Goal: Task Accomplishment & Management: Use online tool/utility

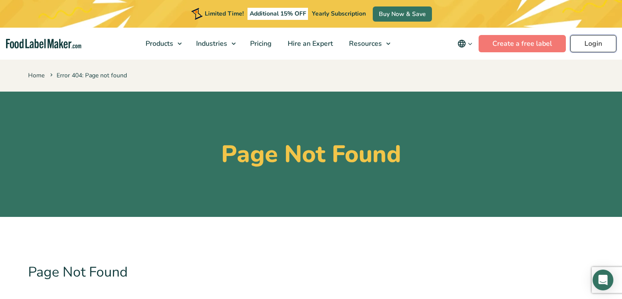
click at [598, 49] on link "Login" at bounding box center [593, 43] width 46 height 17
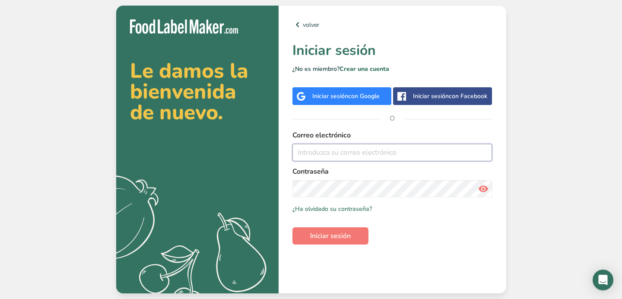
type input "[EMAIL_ADDRESS][DOMAIN_NAME]"
click at [477, 189] on span at bounding box center [483, 188] width 17 height 17
click at [319, 242] on button "Iniciar sesión" at bounding box center [331, 235] width 76 height 17
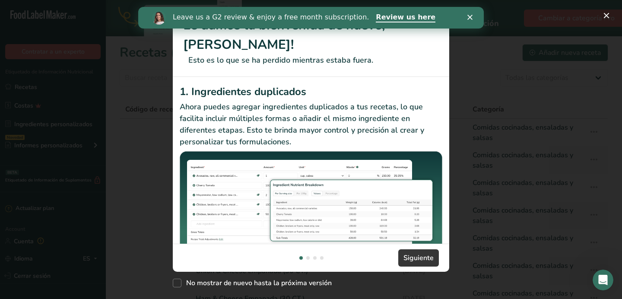
click at [471, 19] on icon "Cerrar" at bounding box center [470, 17] width 5 height 5
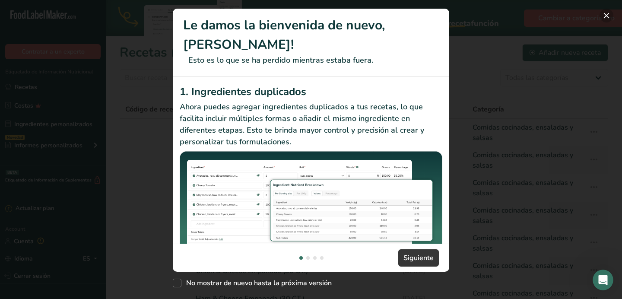
click at [601, 18] on button "New Features" at bounding box center [607, 16] width 14 height 14
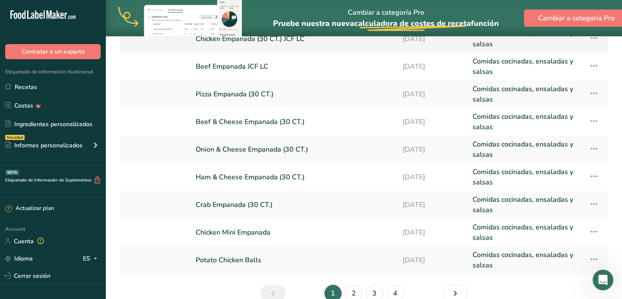
scroll to position [166, 0]
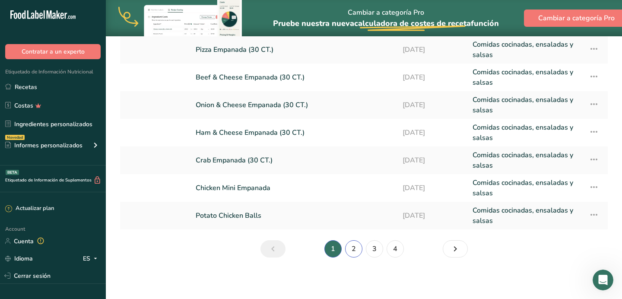
click at [347, 249] on link "2" at bounding box center [353, 248] width 17 height 17
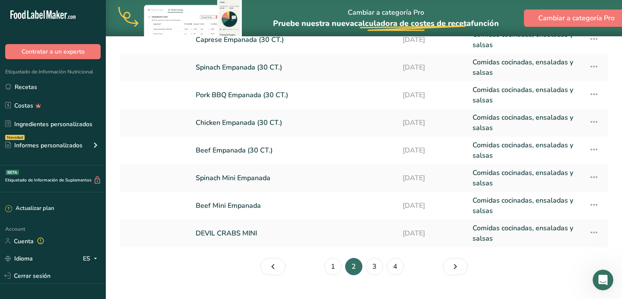
scroll to position [147, 0]
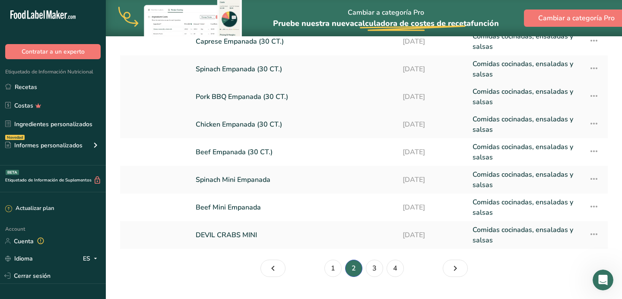
click at [245, 104] on link "Pork BBQ Empanada (30 CT.)" at bounding box center [294, 96] width 197 height 21
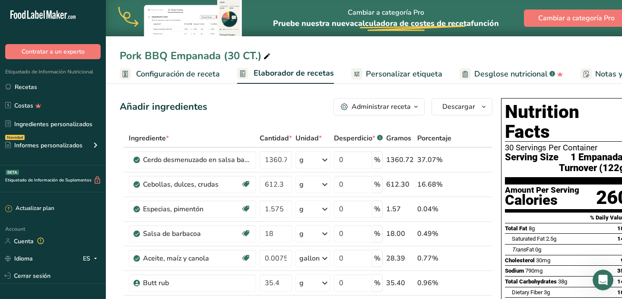
click at [414, 106] on icon "button" at bounding box center [416, 107] width 7 height 11
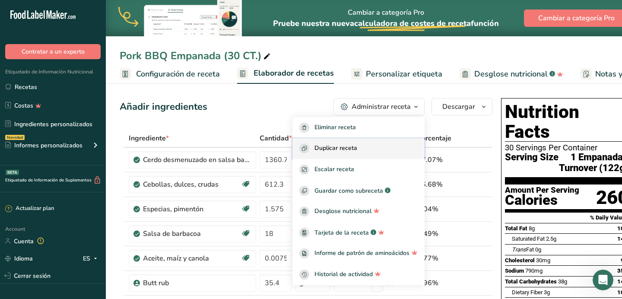
click at [355, 149] on span "Duplicar receta" at bounding box center [336, 148] width 43 height 10
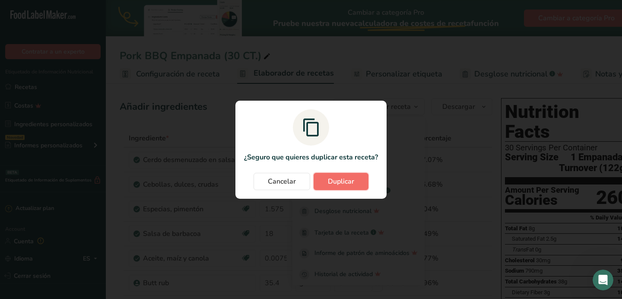
click at [350, 180] on span "Duplicar" at bounding box center [341, 181] width 26 height 10
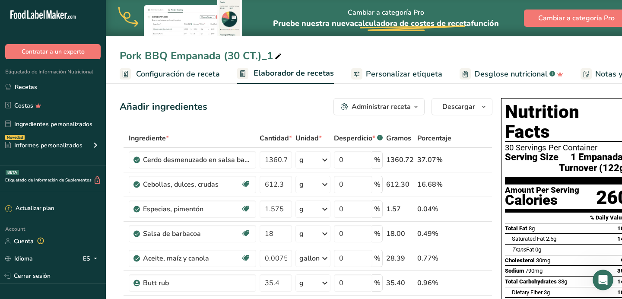
click at [274, 55] on icon at bounding box center [278, 57] width 8 height 12
type input "Pork BBQ Empanada (30 CT.)LC"
click at [52, 86] on link "Recetas" at bounding box center [53, 87] width 106 height 16
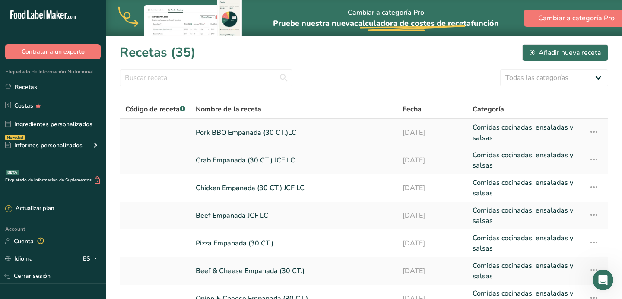
click at [295, 135] on link "Pork BBQ Empanada (30 CT.)LC" at bounding box center [294, 132] width 197 height 21
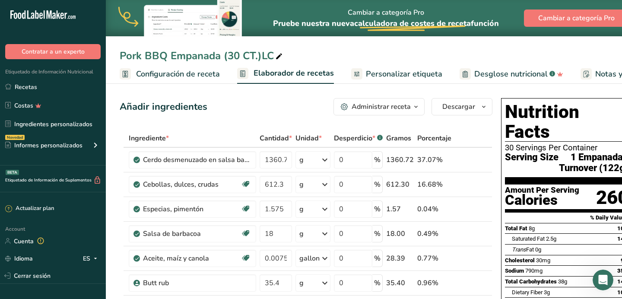
click at [262, 57] on div "Pork BBQ Empanada (30 CT.)LC" at bounding box center [202, 56] width 165 height 16
type input "Pork BBQ Empanada (30 CT.)JCF LC"
click at [28, 89] on link "Recetas" at bounding box center [53, 87] width 106 height 16
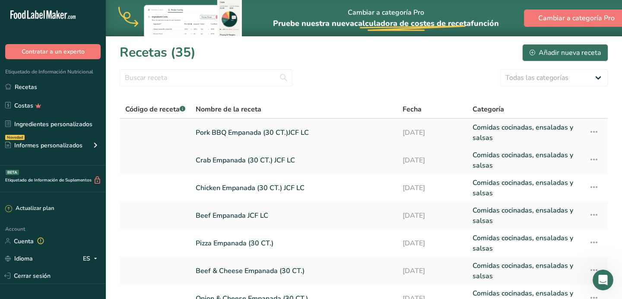
click at [211, 129] on link "Pork BBQ Empanada (30 CT.)JCF LC" at bounding box center [294, 132] width 197 height 21
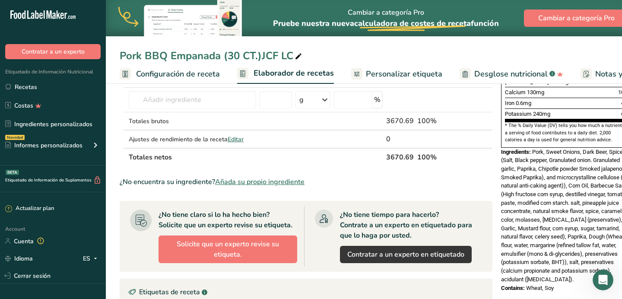
scroll to position [257, 0]
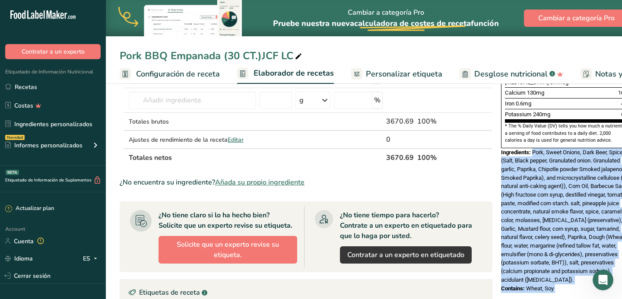
drag, startPoint x: 531, startPoint y: 133, endPoint x: 562, endPoint y: 278, distance: 148.8
click at [562, 278] on div "Nutrition Facts 30 Servings Per Container Serving Size 1 Empanada / Turnover (1…" at bounding box center [567, 86] width 138 height 497
copy div "Pork, Sweet Onions, Dark Beer, Spice rub (Salt, Black pepper, Granulated onion.…"
click at [57, 84] on link "Recetas" at bounding box center [53, 87] width 106 height 16
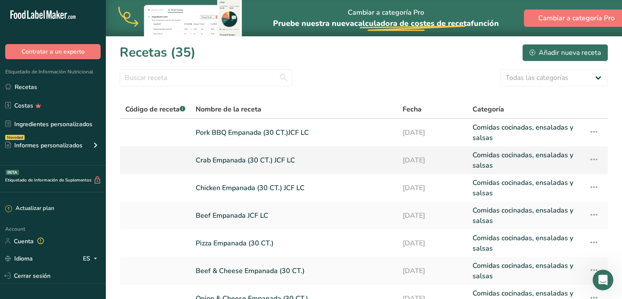
click at [268, 156] on link "Crab Empanada (30 CT.) JCF LC" at bounding box center [294, 160] width 197 height 21
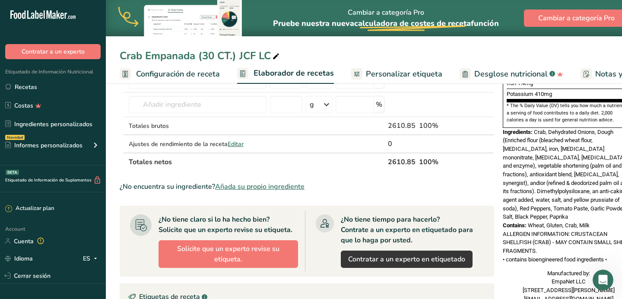
scroll to position [0, 13]
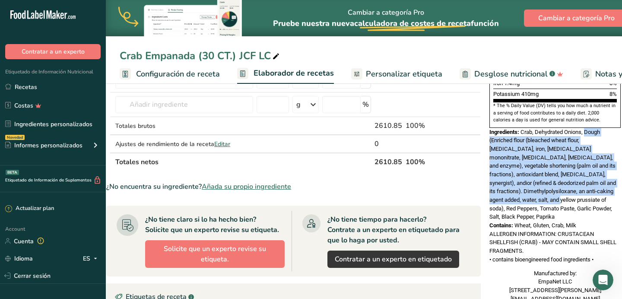
drag, startPoint x: 584, startPoint y: 112, endPoint x: 501, endPoint y: 178, distance: 106.4
click at [501, 178] on span "Crab, Dehydrated Onions, Dough (Enriched flour (bleached wheat flour, [MEDICAL_…" at bounding box center [553, 175] width 127 height 92
copy span "Dough (Enriched flour (bleached wheat flour, [MEDICAL_DATA], iron, [MEDICAL_DAT…"
click at [79, 83] on link "Recetas" at bounding box center [53, 87] width 106 height 16
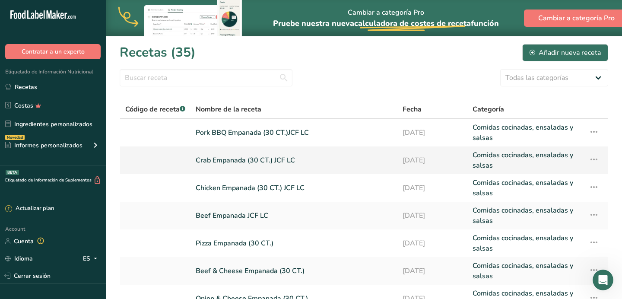
click at [246, 173] on td "Crab Empanada (30 CT.) JCF LC" at bounding box center [294, 161] width 207 height 28
click at [247, 166] on link "Crab Empanada (30 CT.) JCF LC" at bounding box center [294, 160] width 197 height 21
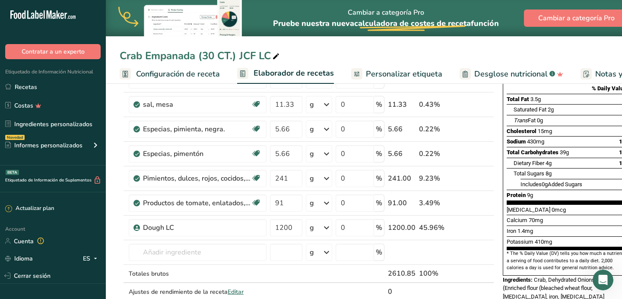
scroll to position [130, 0]
click at [23, 92] on link "Recetas" at bounding box center [53, 87] width 106 height 16
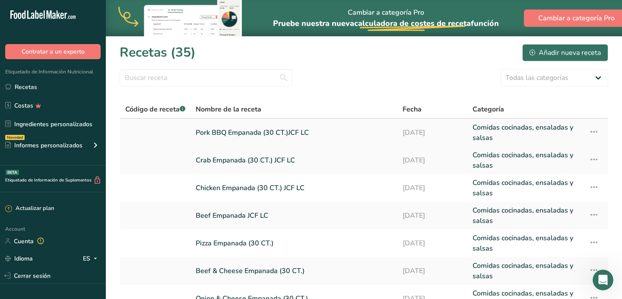
click at [249, 136] on link "Pork BBQ Empanada (30 CT.)JCF LC" at bounding box center [294, 132] width 197 height 21
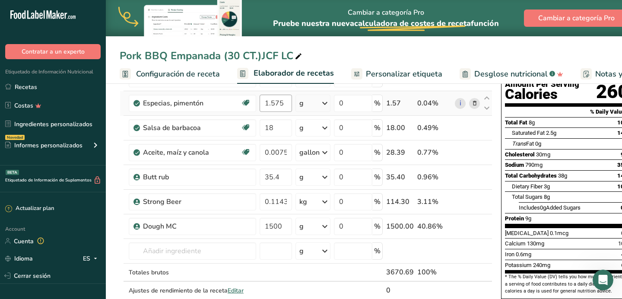
scroll to position [166, 0]
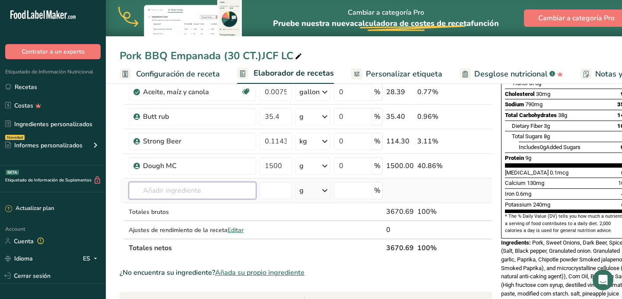
click at [196, 191] on input "text" at bounding box center [192, 190] width 127 height 17
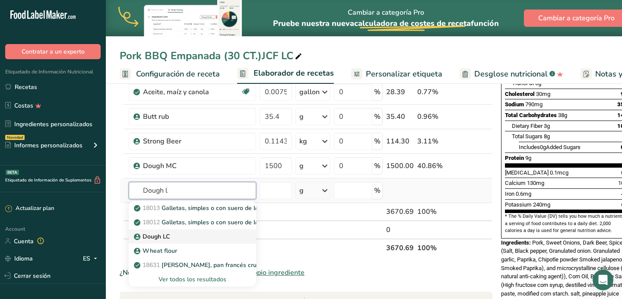
type input "Dough l"
click at [185, 235] on div "Dough LC" at bounding box center [186, 236] width 100 height 9
type input "Dough LC"
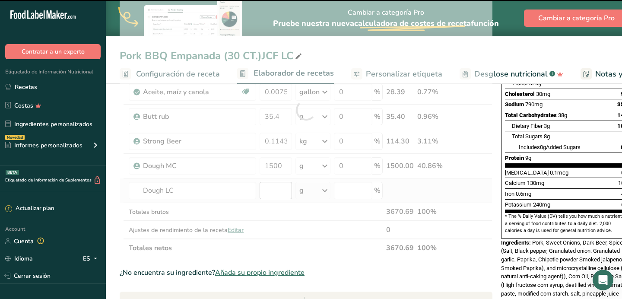
type input "0"
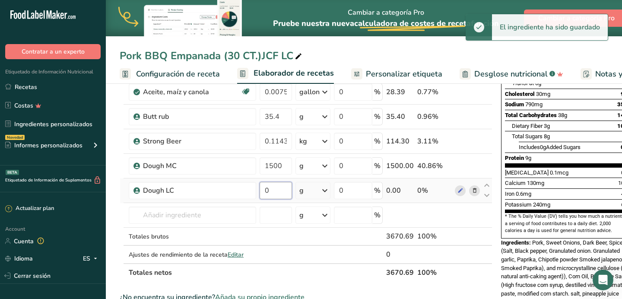
click at [270, 191] on input "0" at bounding box center [276, 190] width 32 height 17
drag, startPoint x: 271, startPoint y: 190, endPoint x: 261, endPoint y: 190, distance: 9.5
click at [261, 190] on input "0" at bounding box center [276, 190] width 32 height 17
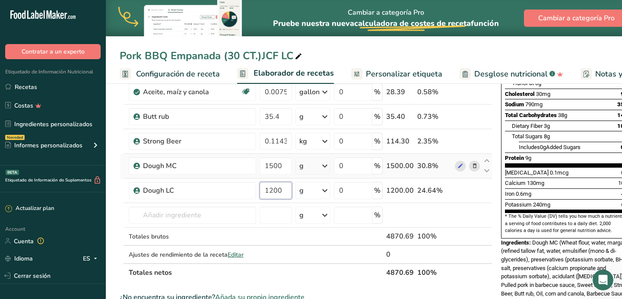
type input "1200"
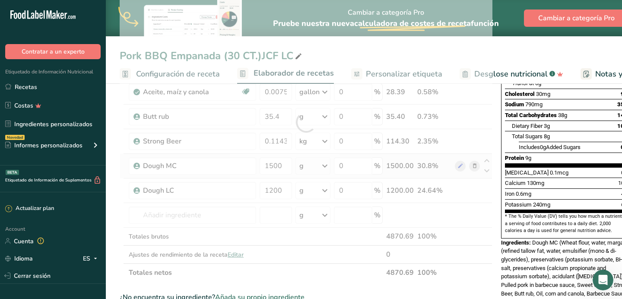
click at [447, 164] on div "Ingrediente * Cantidad * Unidad * Desperdicio * .a-a{fill:#347362;}.b-a{fill:#f…" at bounding box center [306, 122] width 373 height 319
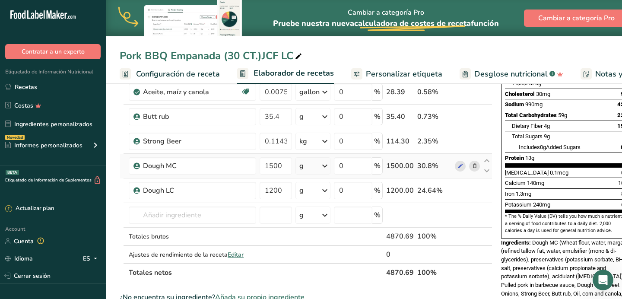
click at [472, 167] on icon at bounding box center [475, 166] width 6 height 9
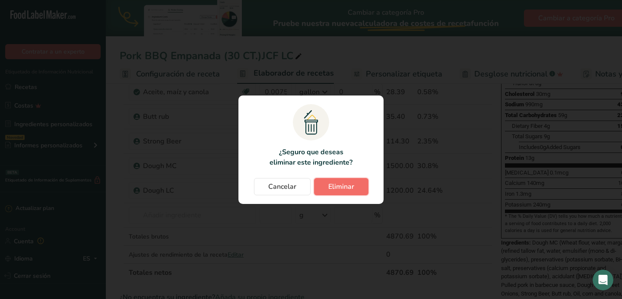
click at [339, 189] on span "Eliminar" at bounding box center [341, 187] width 26 height 10
type input "1200"
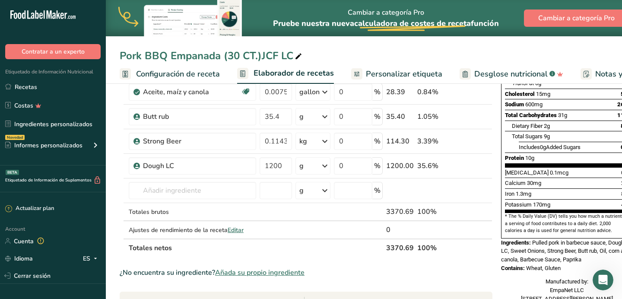
click at [423, 75] on span "Personalizar etiqueta" at bounding box center [404, 74] width 76 height 12
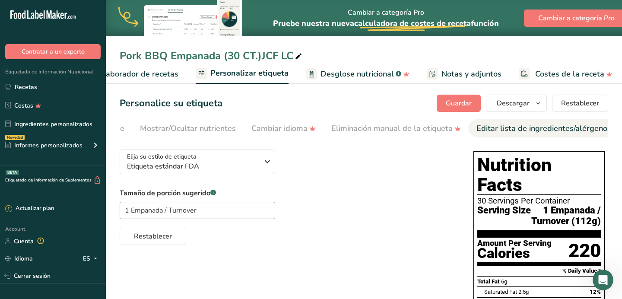
click at [521, 120] on link "Editar lista de ingredientes/alérgenos" at bounding box center [544, 128] width 135 height 19
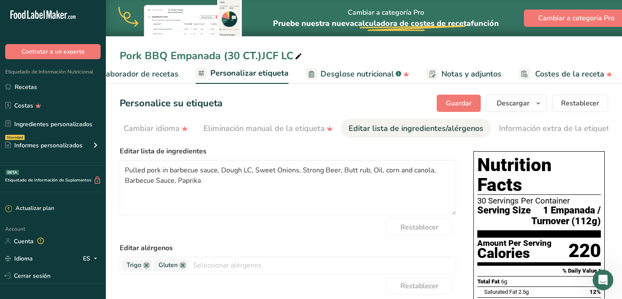
scroll to position [0, 338]
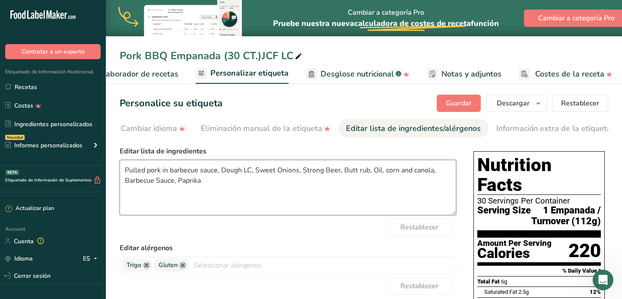
drag, startPoint x: 125, startPoint y: 172, endPoint x: 216, endPoint y: 182, distance: 91.3
click at [216, 182] on textarea "Pulled pork in barbecue sauce, Dough LC, Sweet Onions, Strong Beer, Butt rub, O…" at bounding box center [288, 187] width 337 height 55
paste textarea "ork, Sweet Onions, Dark Beer, Spice rub (Salt, Black pepper, Granulated onion. …"
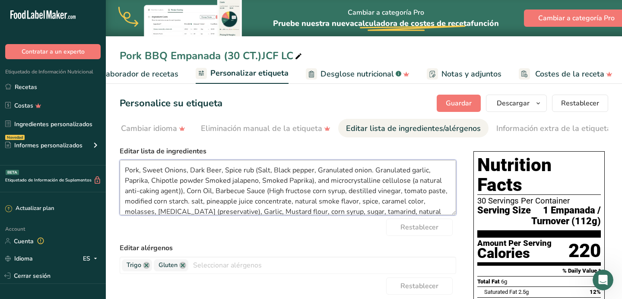
scroll to position [43, 0]
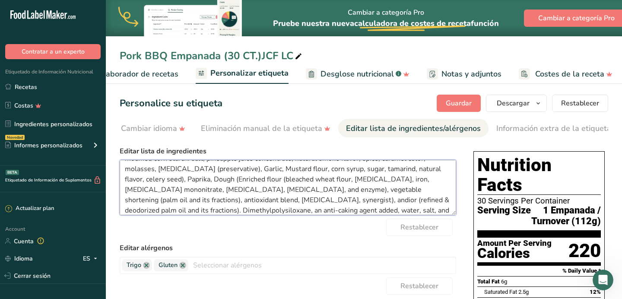
type textarea "Pork, Sweet Onions, Dark Beer, Spice rub (Salt, Black pepper, Granulated onion.…"
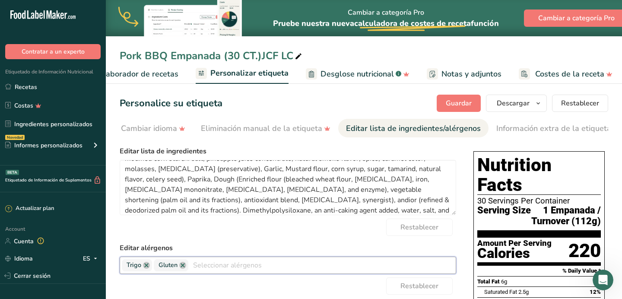
click at [202, 272] on input "text" at bounding box center [322, 264] width 268 height 13
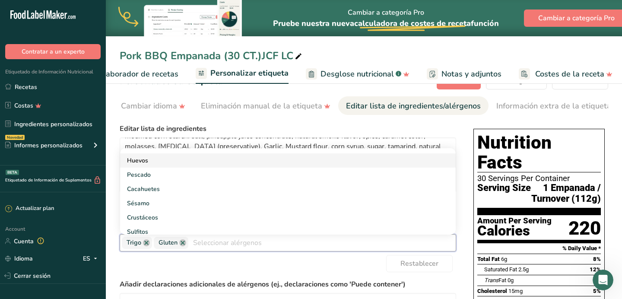
scroll to position [0, 0]
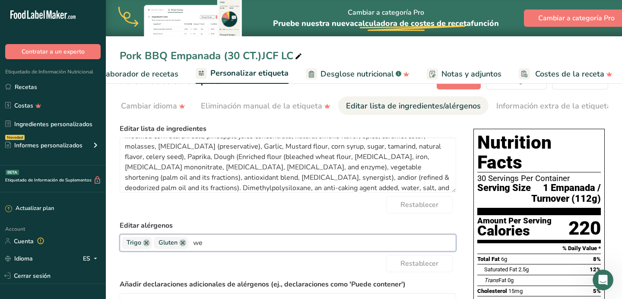
type input "w"
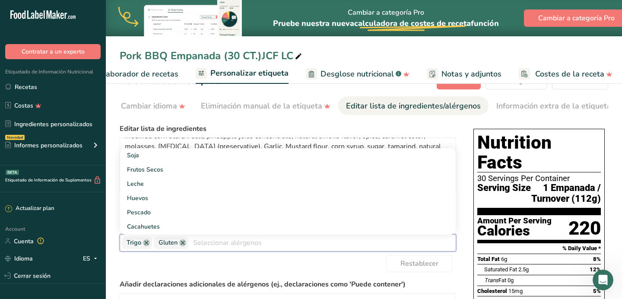
paste input "Wheat"
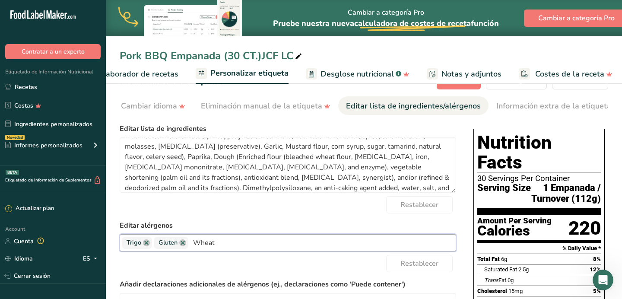
click at [222, 247] on input "Wheat" at bounding box center [322, 242] width 268 height 13
type input "Wheat"
click at [188, 249] on span "Gluten" at bounding box center [171, 243] width 35 height 12
drag, startPoint x: 216, startPoint y: 245, endPoint x: 195, endPoint y: 242, distance: 20.4
click at [195, 242] on input "Wheat" at bounding box center [322, 242] width 268 height 13
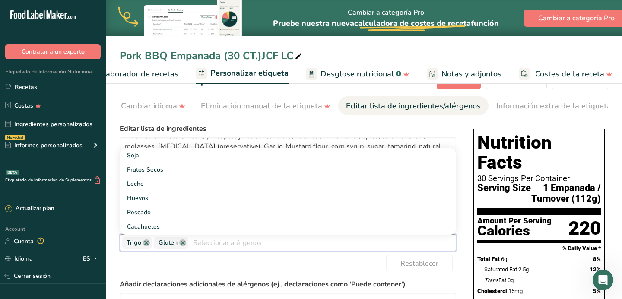
click at [261, 124] on div "Elija su estilo de etiqueta Etiqueta estándar FDA [GEOGRAPHIC_DATA]. (FDA) Etiq…" at bounding box center [288, 266] width 337 height 293
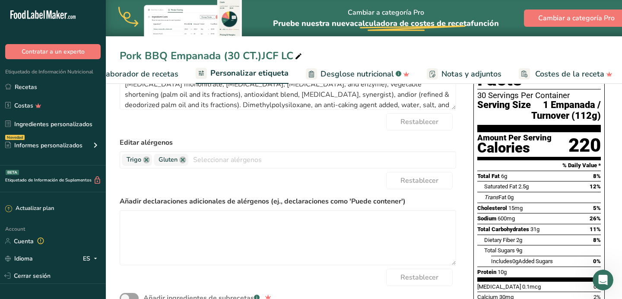
scroll to position [107, 0]
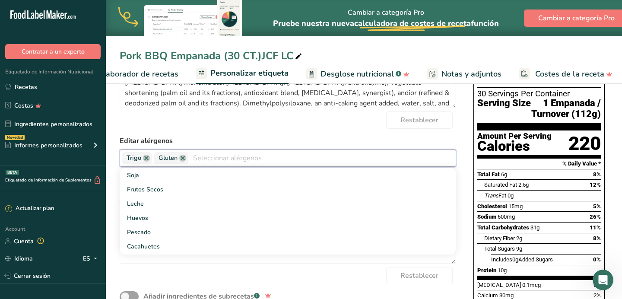
click at [194, 162] on input "text" at bounding box center [322, 157] width 268 height 13
click at [163, 175] on link "Soja" at bounding box center [288, 175] width 336 height 14
click at [196, 134] on form "Editar lista de ingredientes Pork, Sweet Onions, Dark Beer, Spice rub (Salt, Bl…" at bounding box center [288, 183] width 337 height 289
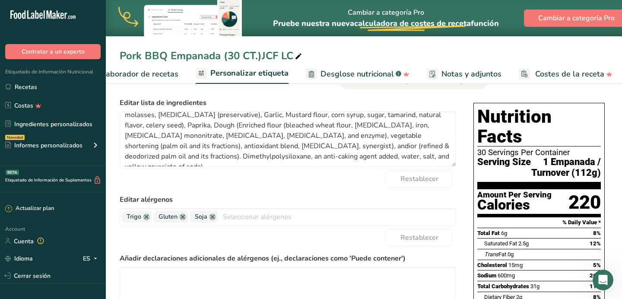
scroll to position [52, 0]
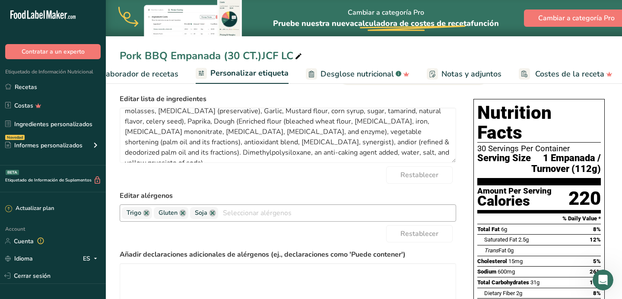
click at [256, 219] on input "text" at bounding box center [337, 212] width 238 height 13
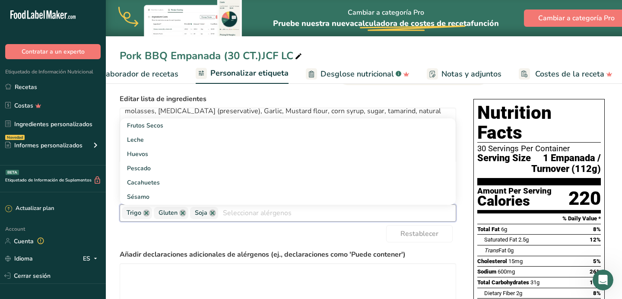
paste input "Wheat"
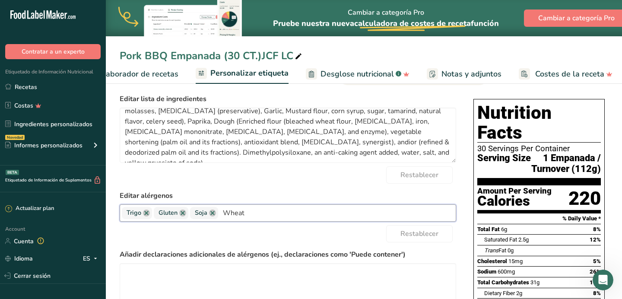
type input "Wheat"
click at [235, 197] on label "Editar alérgenos" at bounding box center [288, 196] width 337 height 10
click at [147, 216] on link at bounding box center [146, 213] width 7 height 7
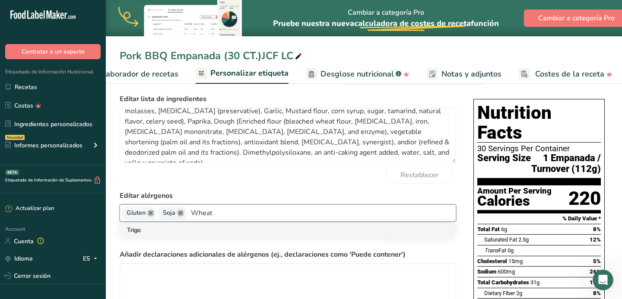
click at [149, 228] on link "Trigo" at bounding box center [288, 230] width 336 height 14
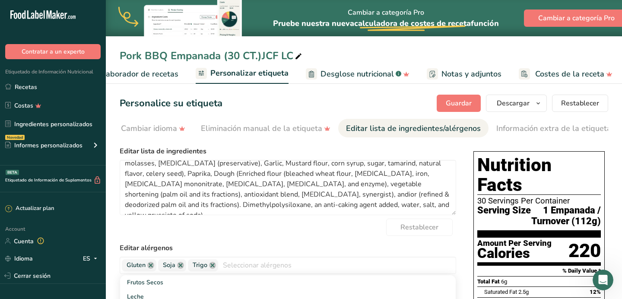
scroll to position [0, 0]
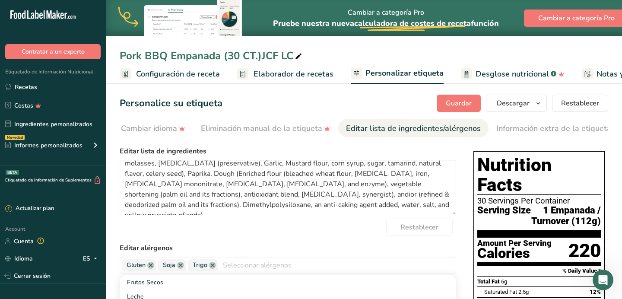
click at [176, 76] on span "Configuración de receta" at bounding box center [178, 74] width 84 height 12
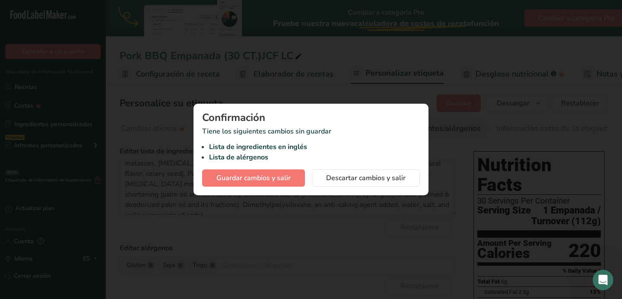
scroll to position [0, 3]
click at [298, 177] on button "Guardar cambios y salir" at bounding box center [253, 177] width 103 height 17
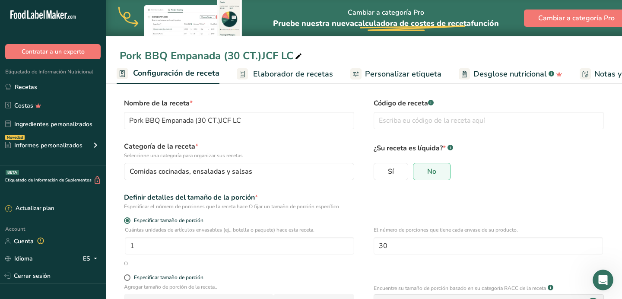
click at [274, 73] on span "Elaborador de recetas" at bounding box center [293, 74] width 80 height 12
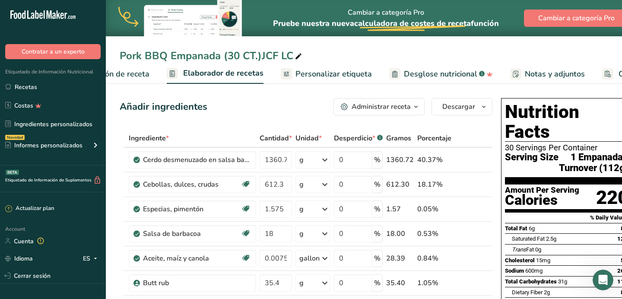
scroll to position [0, 120]
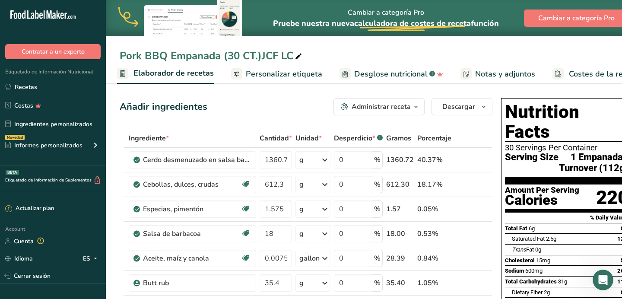
click at [274, 73] on span "Personalizar etiqueta" at bounding box center [284, 74] width 76 height 12
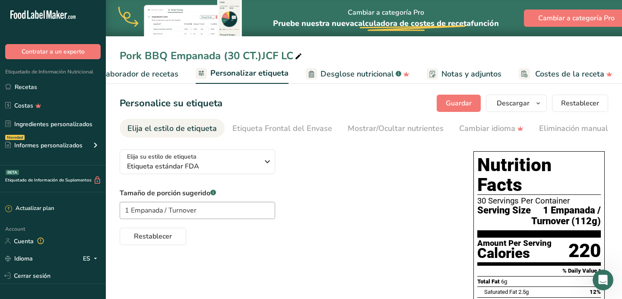
click at [267, 76] on span "Personalizar etiqueta" at bounding box center [249, 73] width 78 height 12
click at [160, 79] on span "Elaborador de recetas" at bounding box center [139, 74] width 80 height 12
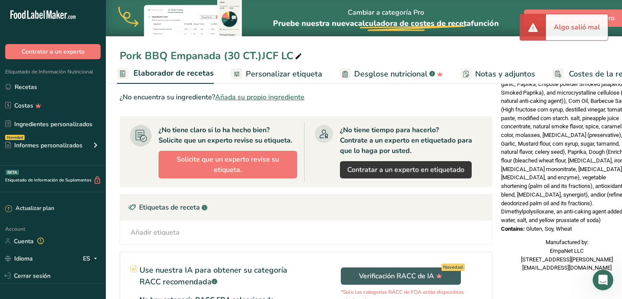
scroll to position [344, 0]
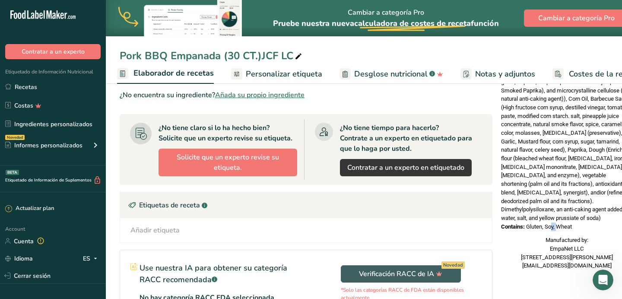
drag, startPoint x: 541, startPoint y: 207, endPoint x: 532, endPoint y: 207, distance: 9.1
click at [532, 223] on span "Gluten, Soy, Wheat" at bounding box center [549, 226] width 46 height 6
click at [495, 210] on div "Añadir ingredientes Administrar receta Eliminar receta Duplicar receta Escalar …" at bounding box center [309, 66] width 378 height 631
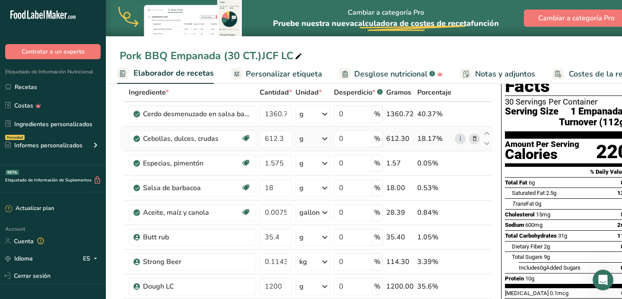
scroll to position [0, 0]
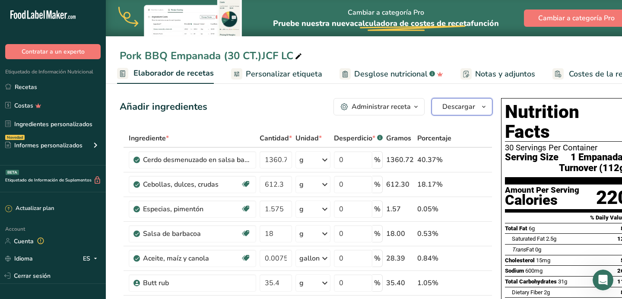
click at [482, 103] on icon "button" at bounding box center [484, 107] width 7 height 11
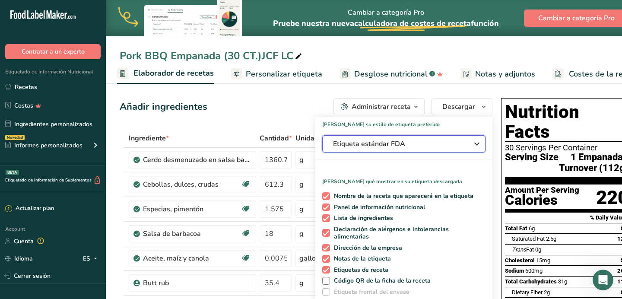
click at [430, 148] on span "Etiqueta estándar FDA" at bounding box center [398, 144] width 130 height 10
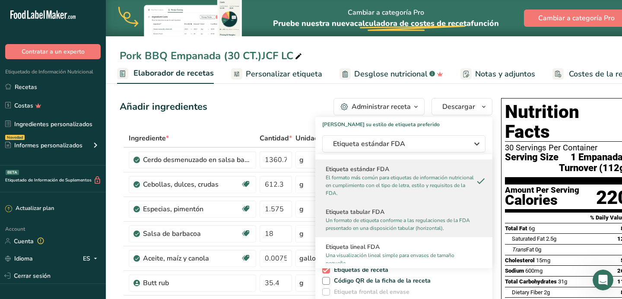
click at [413, 221] on p "Un formato de etiqueta conforme a las regulaciones de la FDA presentado en una …" at bounding box center [400, 225] width 149 height 16
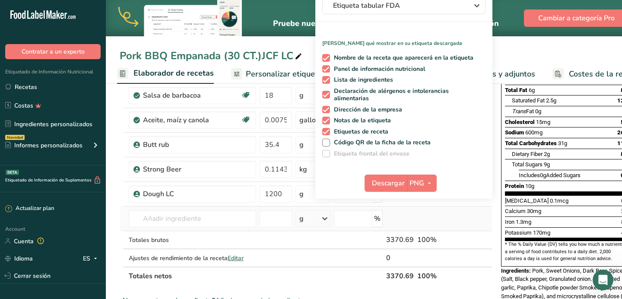
scroll to position [139, 0]
click at [408, 189] on button "PNG" at bounding box center [422, 182] width 30 height 17
click at [407, 185] on button "PNG" at bounding box center [422, 182] width 30 height 17
click at [424, 205] on link "PNG" at bounding box center [423, 200] width 28 height 14
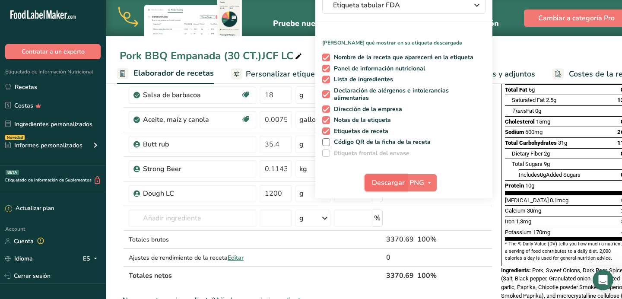
click at [403, 183] on button "Descargar" at bounding box center [386, 182] width 42 height 17
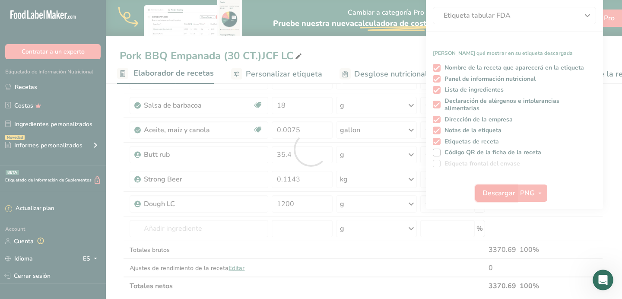
scroll to position [0, 0]
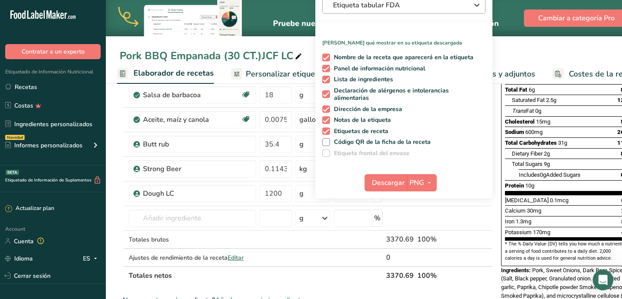
click at [419, 2] on span "Etiqueta tabular FDA" at bounding box center [398, 5] width 130 height 10
